Goal: Transaction & Acquisition: Purchase product/service

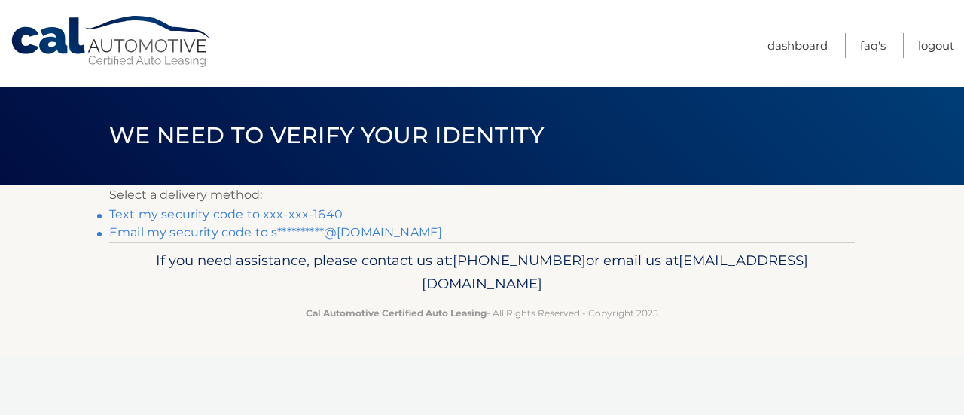
click at [278, 207] on link "Text my security code to xxx-xxx-1640" at bounding box center [226, 214] width 234 height 14
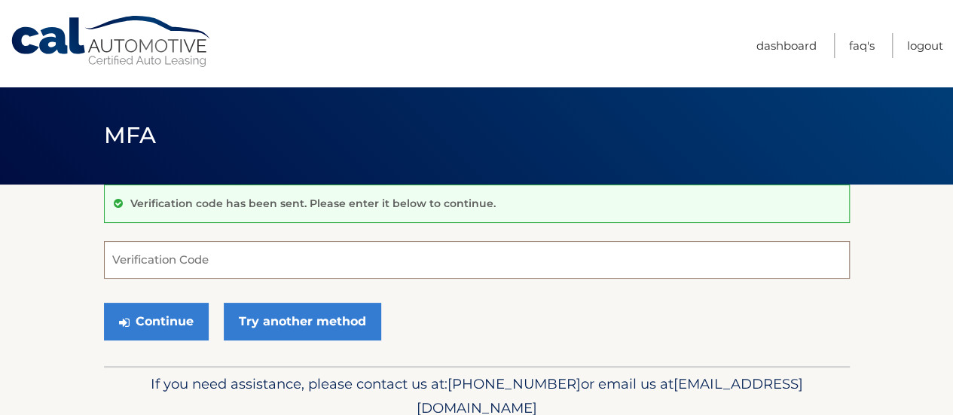
click at [366, 258] on input "Verification Code" at bounding box center [477, 260] width 746 height 38
type input "809180"
click at [104, 303] on button "Continue" at bounding box center [156, 322] width 105 height 38
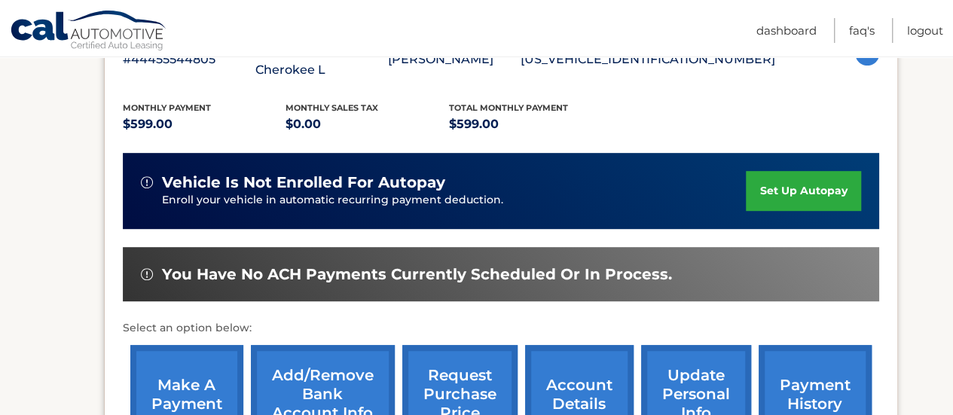
scroll to position [377, 0]
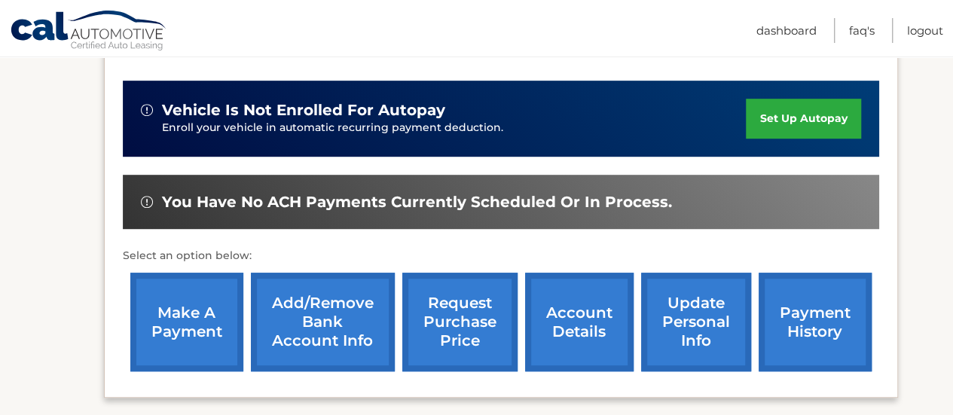
click at [191, 327] on link "make a payment" at bounding box center [186, 322] width 113 height 99
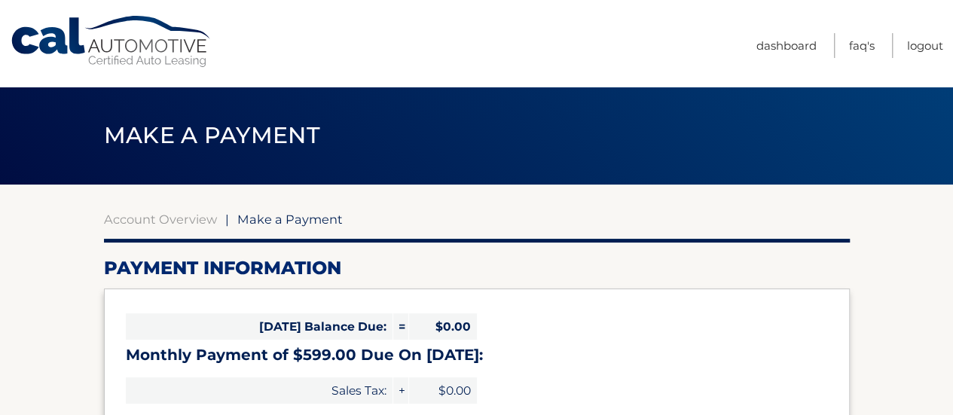
select select "YWUxYWVkNDctMjc2MS00NWJlLTgzMzEtODQ3NmFmNzhjNTZl"
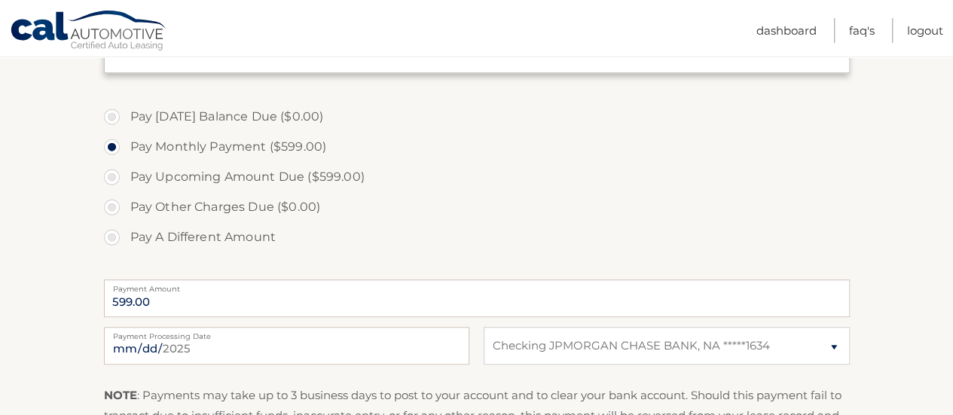
scroll to position [452, 0]
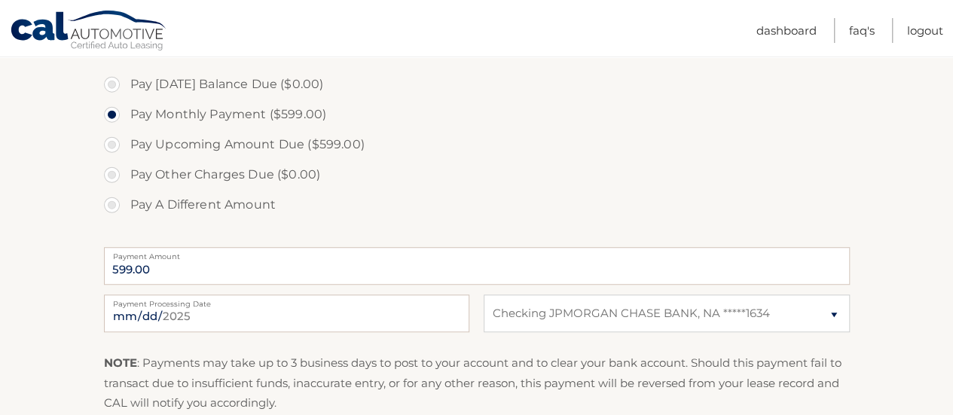
click at [198, 305] on label "Payment Processing Date" at bounding box center [286, 301] width 365 height 12
click at [198, 305] on input "2025-09-10" at bounding box center [286, 314] width 365 height 38
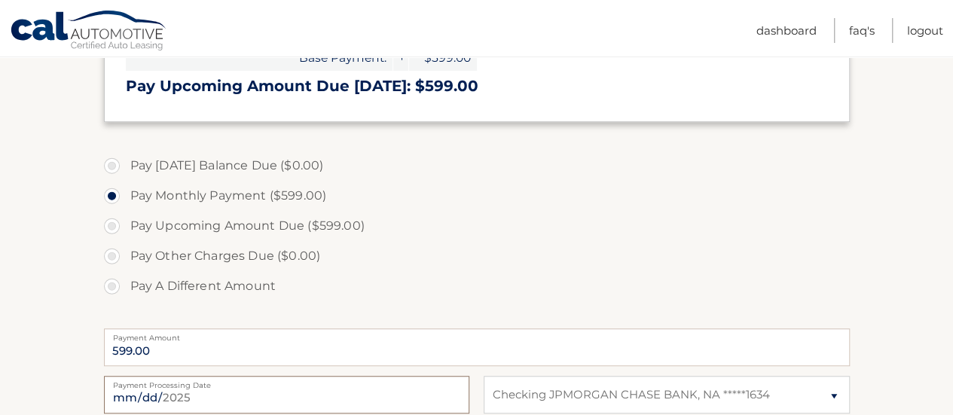
scroll to position [527, 0]
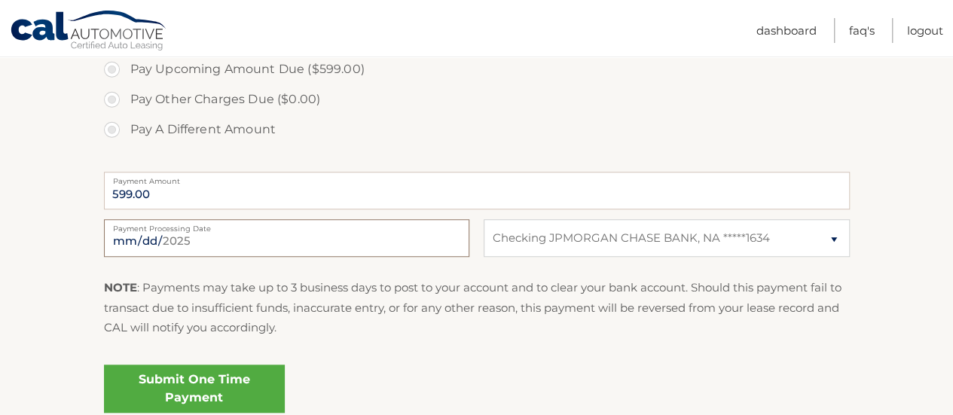
click at [140, 237] on input "2025-09-10" at bounding box center [286, 238] width 365 height 38
type input "2025-09-20"
click at [267, 384] on link "Submit One Time Payment" at bounding box center [194, 389] width 181 height 48
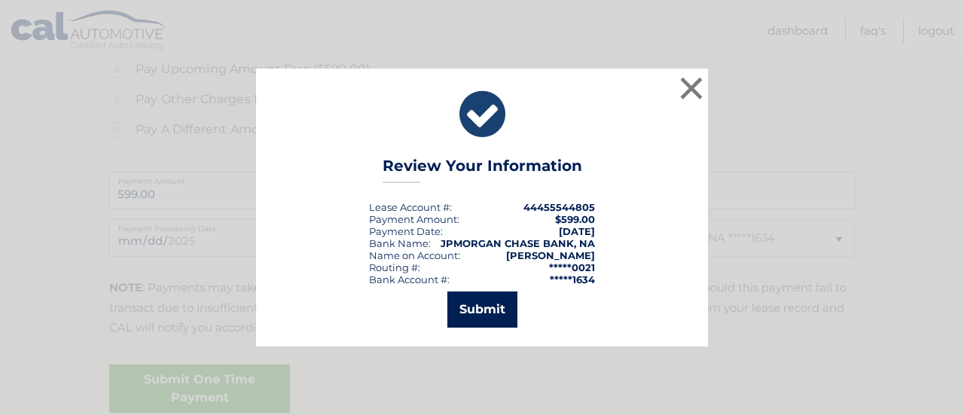
click at [479, 302] on button "Submit" at bounding box center [482, 310] width 70 height 36
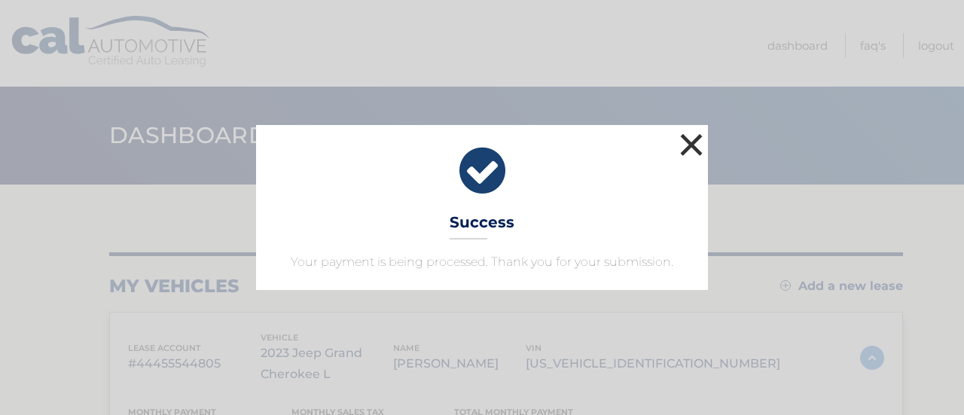
click at [695, 139] on button "×" at bounding box center [691, 145] width 30 height 30
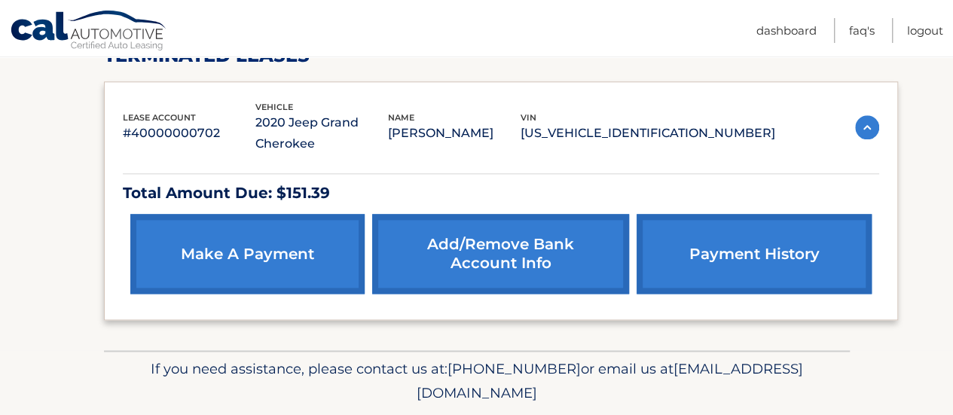
scroll to position [850, 0]
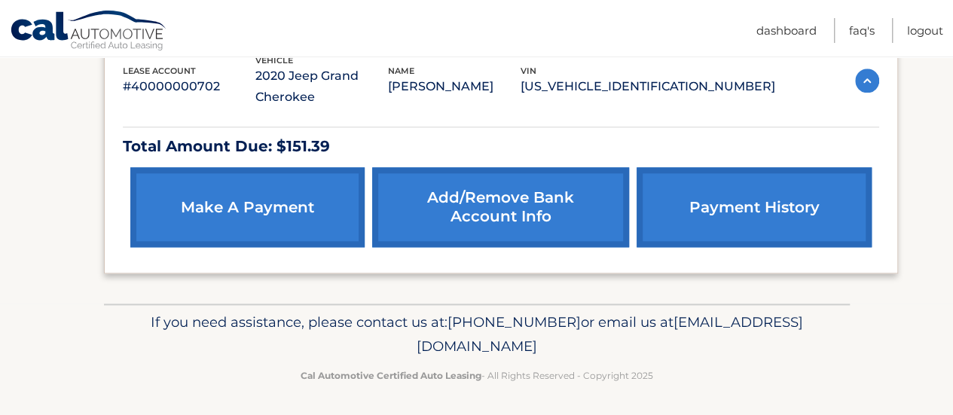
click at [697, 200] on link "payment history" at bounding box center [754, 207] width 234 height 80
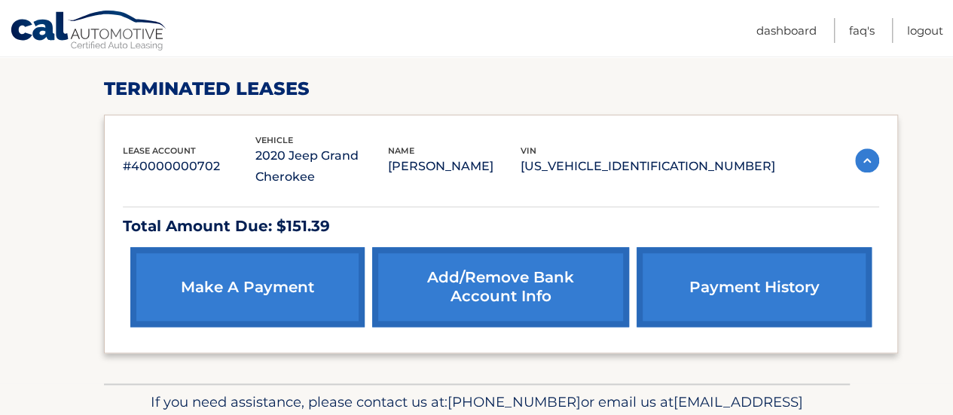
scroll to position [775, 0]
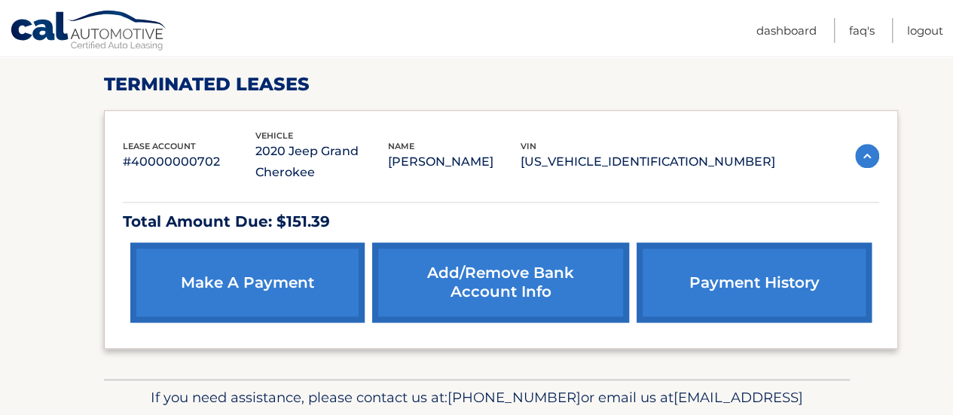
click at [282, 292] on link "make a payment" at bounding box center [247, 283] width 234 height 80
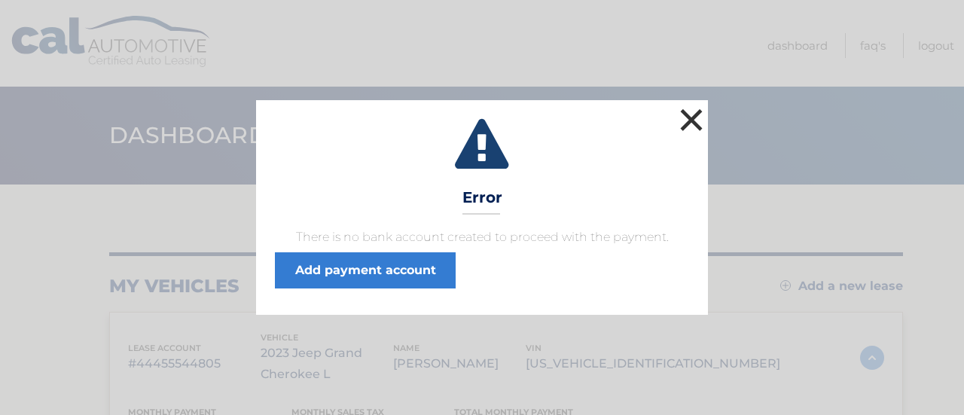
click at [698, 114] on button "×" at bounding box center [691, 120] width 30 height 30
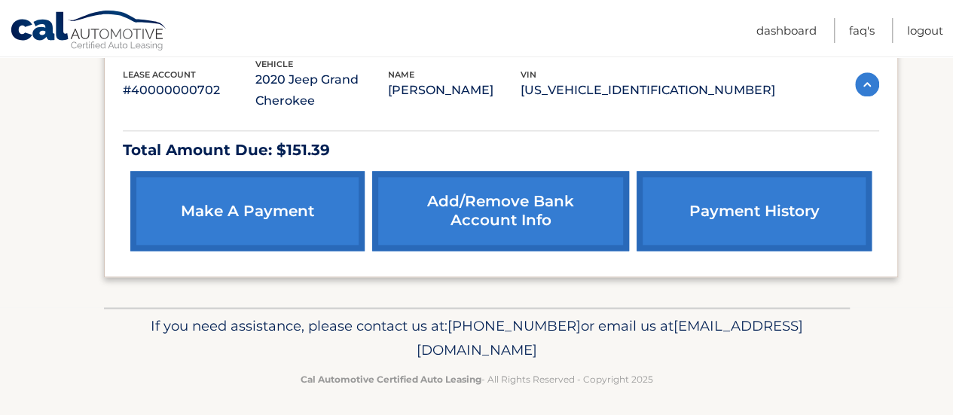
scroll to position [850, 0]
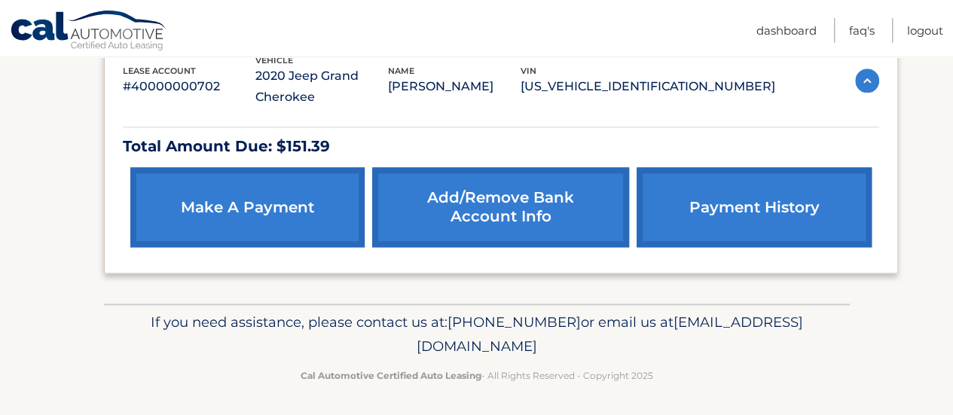
drag, startPoint x: 607, startPoint y: 344, endPoint x: 348, endPoint y: 349, distance: 259.2
click at [417, 349] on span "[EMAIL_ADDRESS][DOMAIN_NAME]" at bounding box center [610, 333] width 386 height 41
copy span "[EMAIL_ADDRESS][DOMAIN_NAME]"
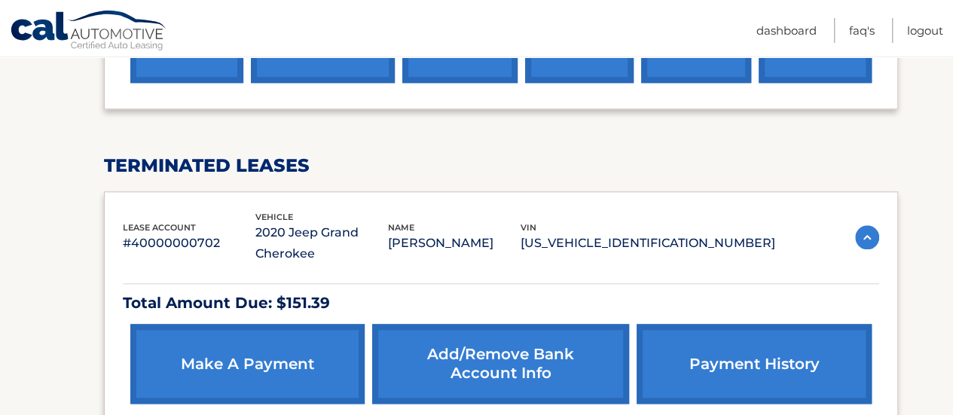
scroll to position [700, 0]
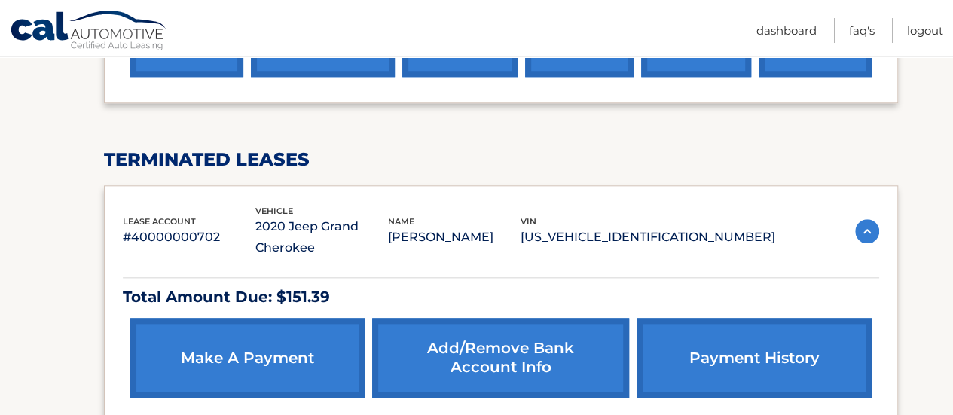
click at [722, 240] on p "[US_VEHICLE_IDENTIFICATION_NUMBER]" at bounding box center [648, 237] width 255 height 21
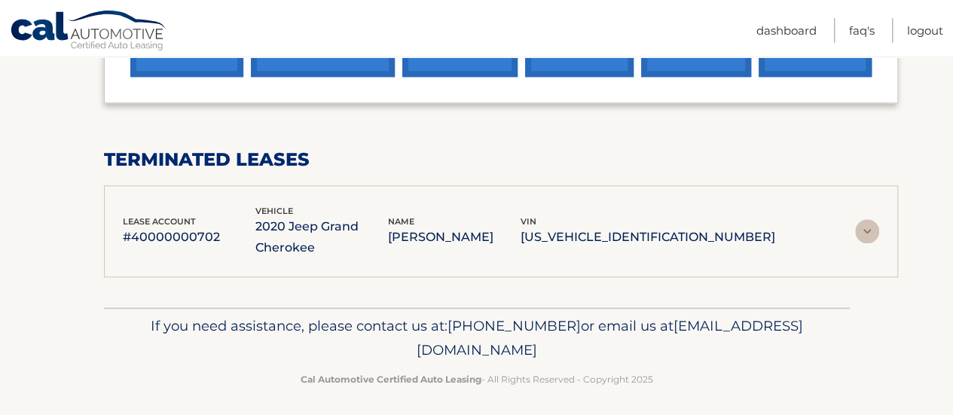
click at [734, 242] on p "[US_VEHICLE_IDENTIFICATION_NUMBER]" at bounding box center [648, 237] width 255 height 21
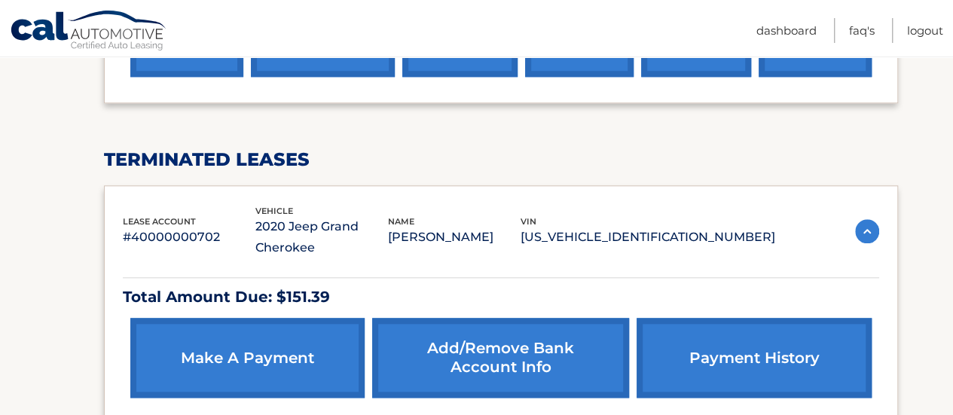
drag, startPoint x: 741, startPoint y: 237, endPoint x: 121, endPoint y: 223, distance: 620.9
click at [121, 223] on div "lease account #40000000702 vehicle 2020 Jeep Grand Cherokee name SIMON SMITH vi…" at bounding box center [501, 305] width 794 height 240
copy div "lease account #40000000702 vehicle 2020 Jeep Grand Cherokee name SIMON SMITH vi…"
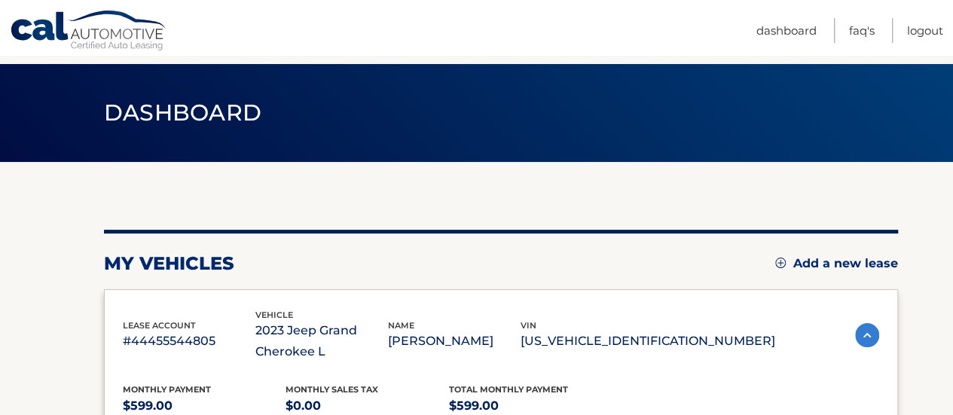
scroll to position [22, 0]
